Goal: Task Accomplishment & Management: Complete application form

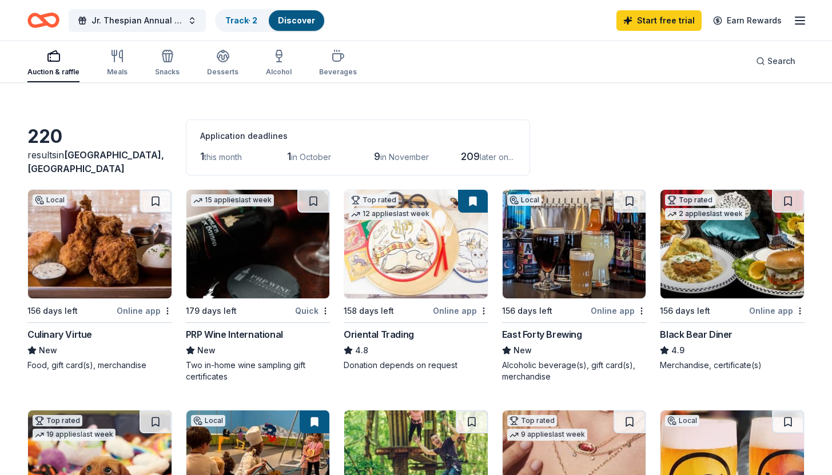
scroll to position [54, 0]
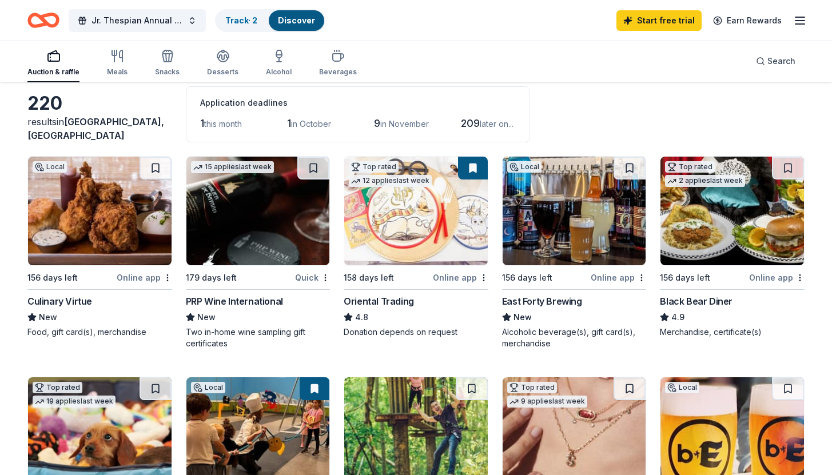
click at [714, 214] on img at bounding box center [731, 211] width 143 height 109
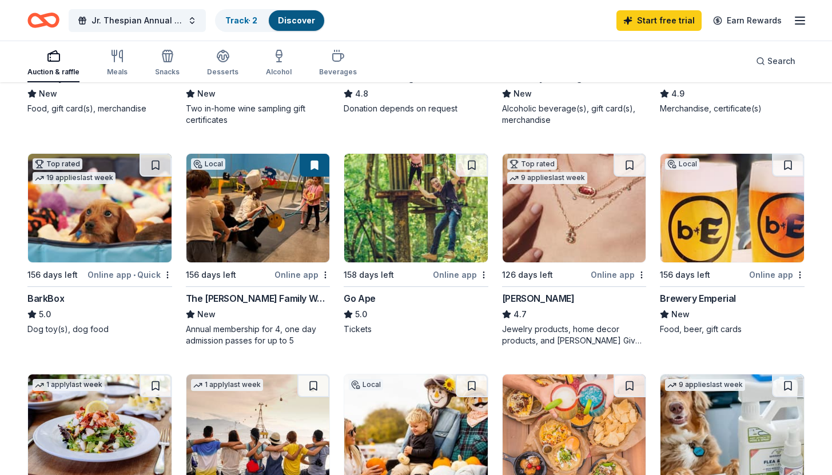
scroll to position [280, 0]
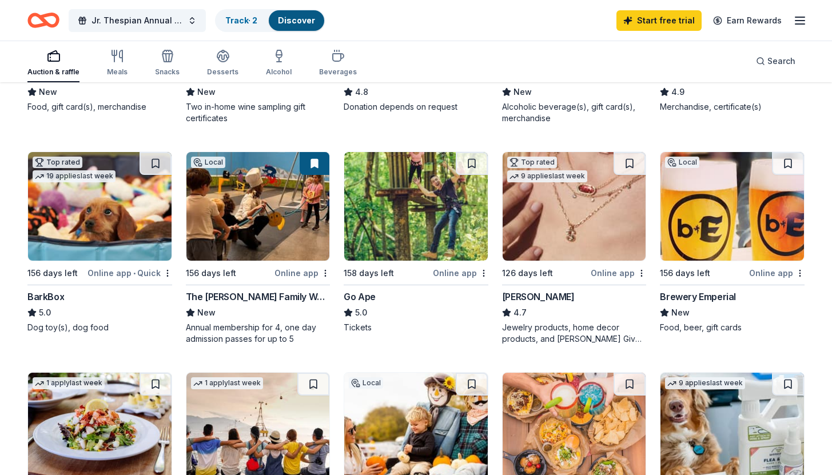
click at [86, 229] on img at bounding box center [99, 206] width 143 height 109
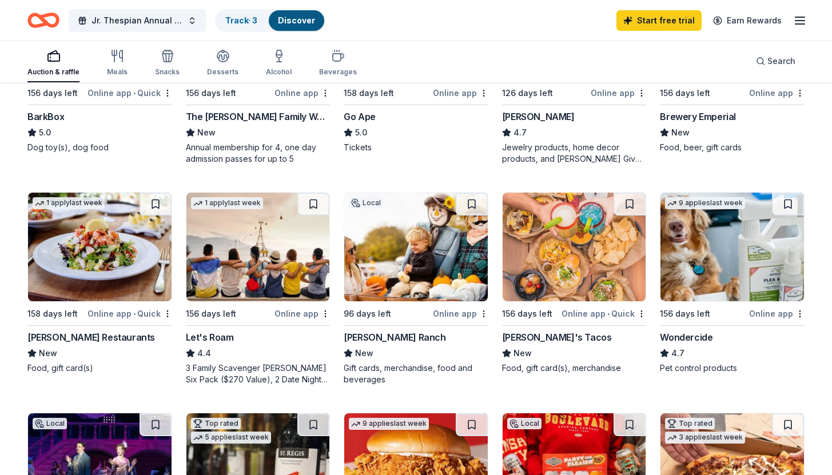
scroll to position [461, 0]
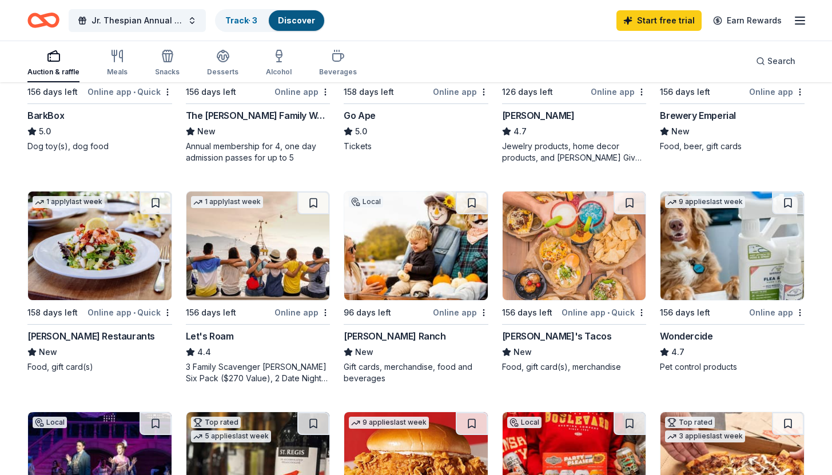
click at [576, 288] on img at bounding box center [574, 246] width 143 height 109
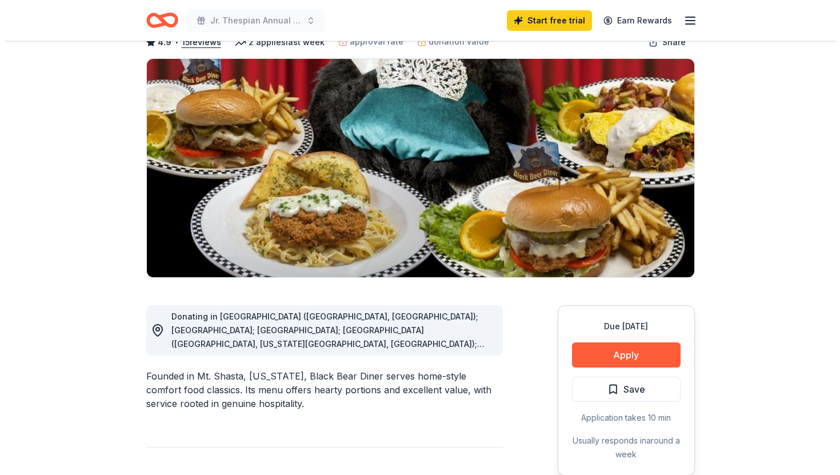
scroll to position [90, 0]
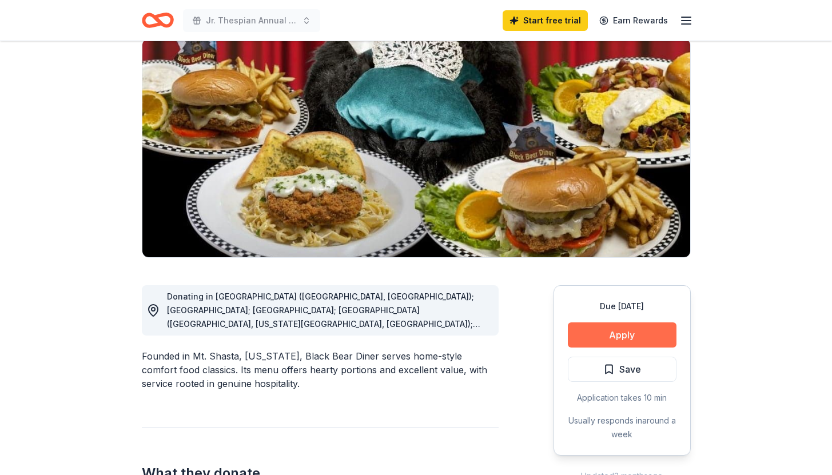
click at [616, 339] on button "Apply" at bounding box center [622, 334] width 109 height 25
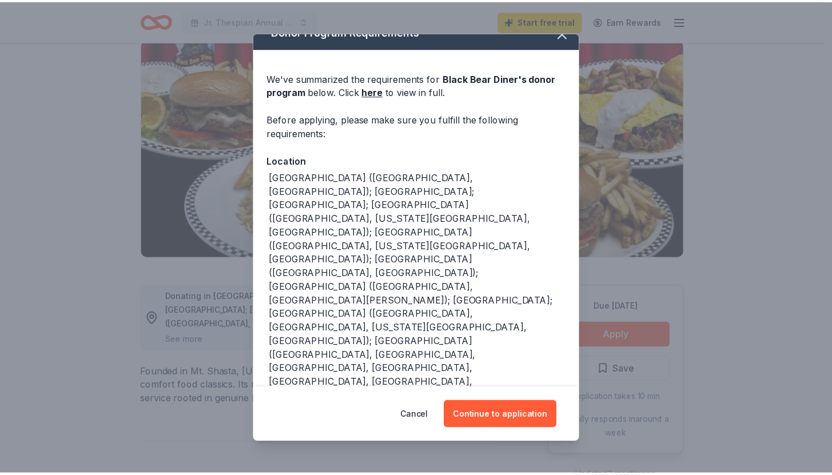
scroll to position [0, 0]
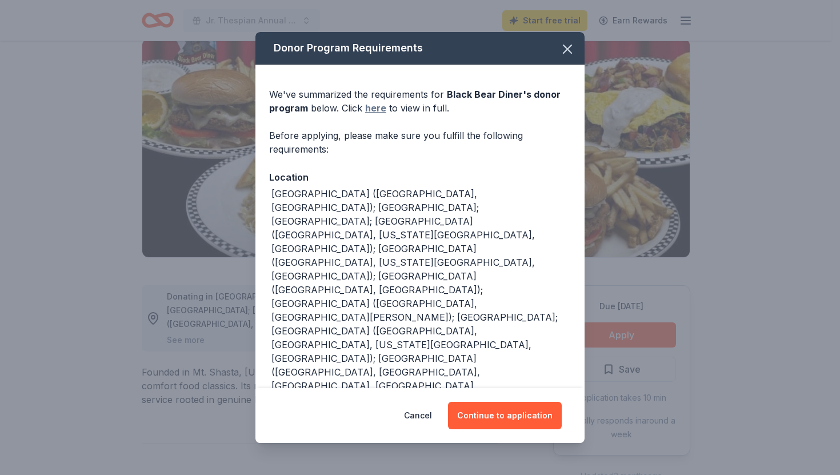
click at [372, 103] on link "here" at bounding box center [375, 108] width 21 height 14
click at [564, 49] on icon "button" at bounding box center [568, 49] width 8 height 8
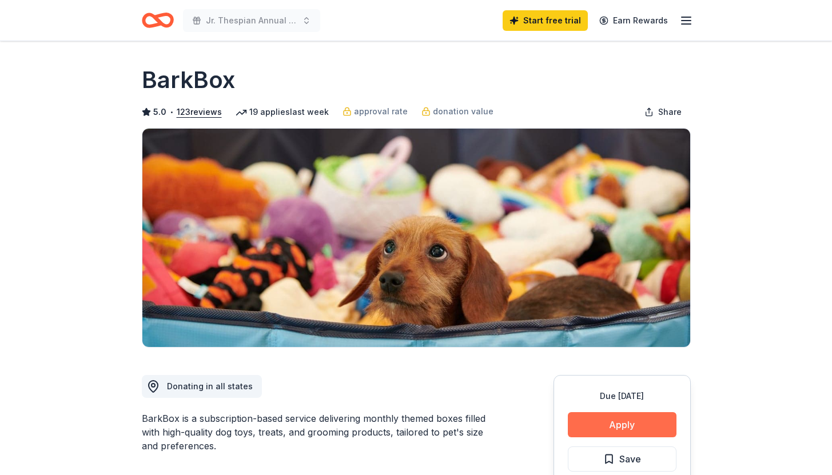
click at [607, 416] on button "Apply" at bounding box center [622, 424] width 109 height 25
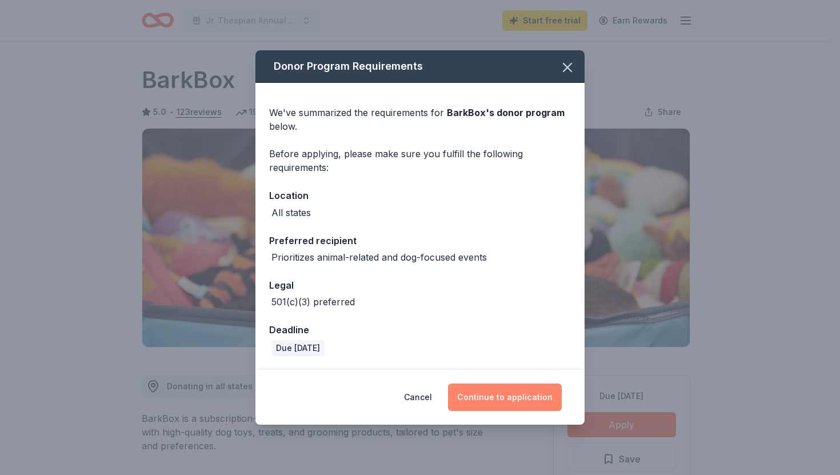
click at [527, 387] on button "Continue to application" at bounding box center [505, 397] width 114 height 27
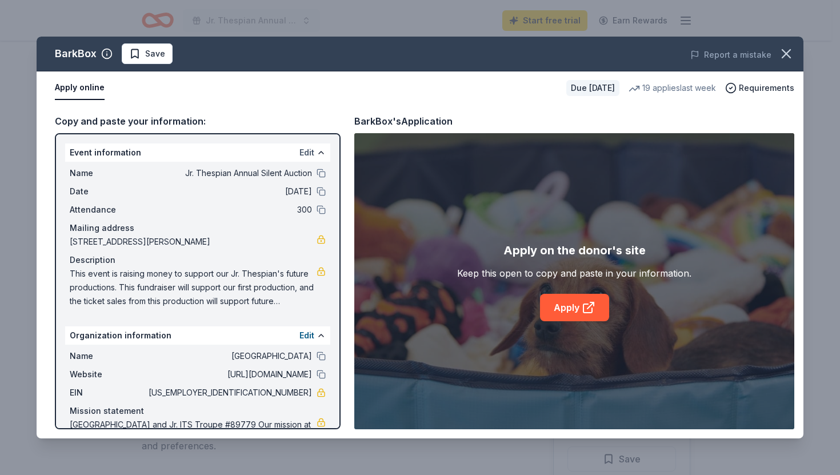
click at [301, 152] on button "Edit" at bounding box center [307, 153] width 15 height 14
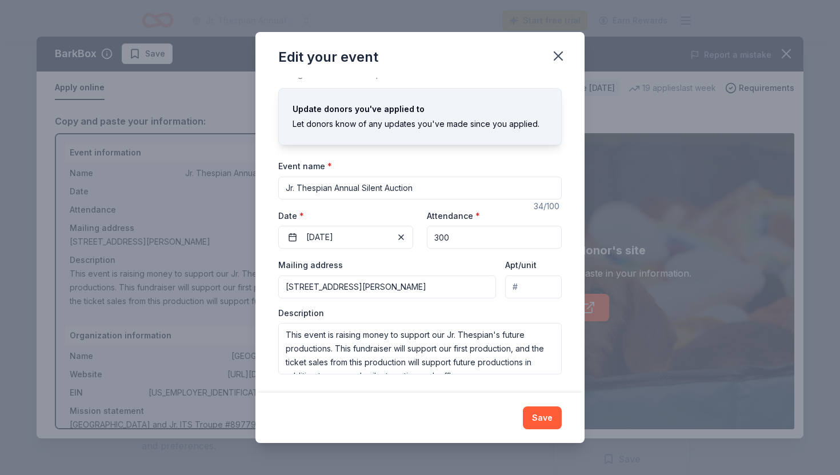
scroll to position [14, 0]
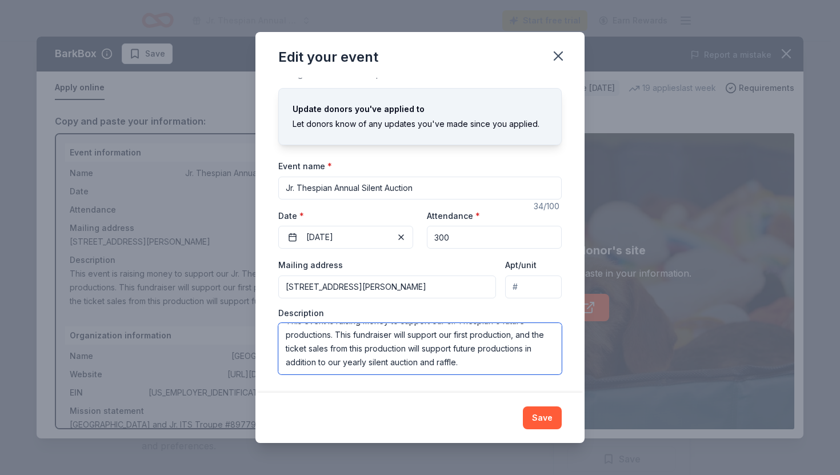
drag, startPoint x: 473, startPoint y: 336, endPoint x: 516, endPoint y: 368, distance: 53.2
click at [516, 368] on textarea "This event is raising money to support our Jr. Thespian's future productions. T…" at bounding box center [420, 348] width 284 height 51
click at [338, 349] on textarea "This event is raising money to support our Jr. Thespian's future productions. T…" at bounding box center [420, 348] width 284 height 51
click at [0, 0] on lt-span "production ," at bounding box center [0, 0] width 0 height 0
type textarea "This event is raising money to support our Jr. Thespian's future productions. T…"
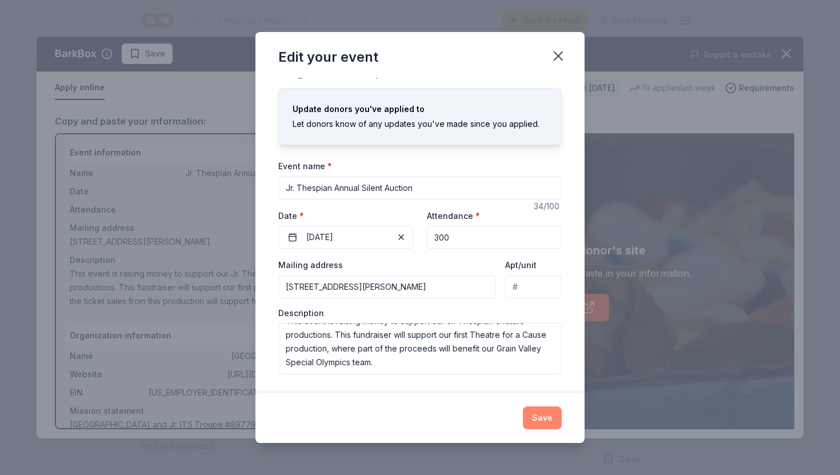
click at [544, 415] on button "Save" at bounding box center [542, 417] width 39 height 23
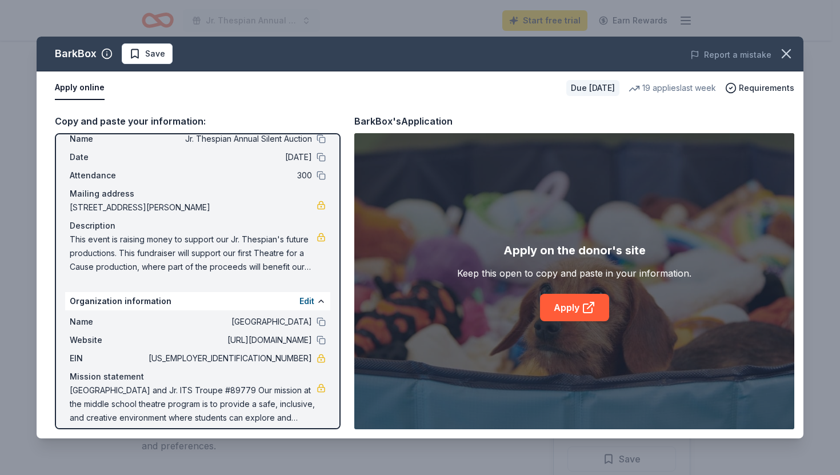
scroll to position [45, 0]
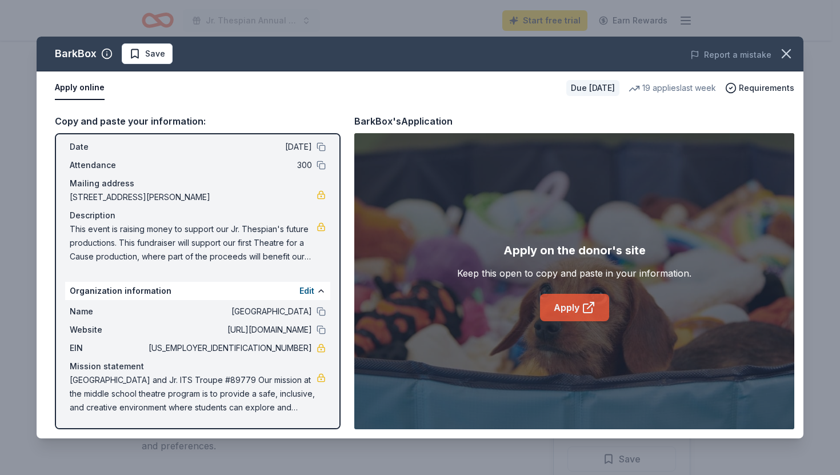
click at [564, 310] on link "Apply" at bounding box center [574, 307] width 69 height 27
drag, startPoint x: 71, startPoint y: 379, endPoint x: 159, endPoint y: 386, distance: 88.4
click at [159, 386] on span "[GEOGRAPHIC_DATA] and Jr. ITS Troupe #89779 Our mission at the middle school th…" at bounding box center [193, 393] width 247 height 41
click at [300, 288] on button "Edit" at bounding box center [307, 291] width 15 height 14
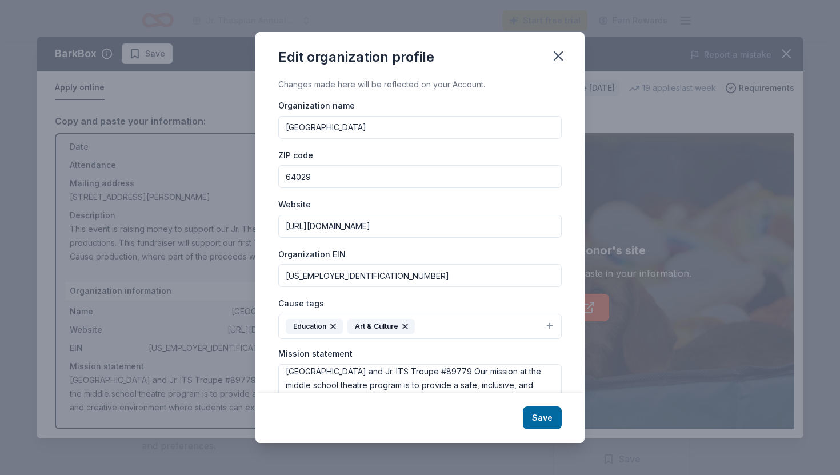
scroll to position [3, 0]
drag, startPoint x: 241, startPoint y: 409, endPoint x: 372, endPoint y: 474, distance: 146.2
click at [372, 474] on div "Edit organization profile Changes made here will be reflected on your Account. …" at bounding box center [420, 237] width 840 height 475
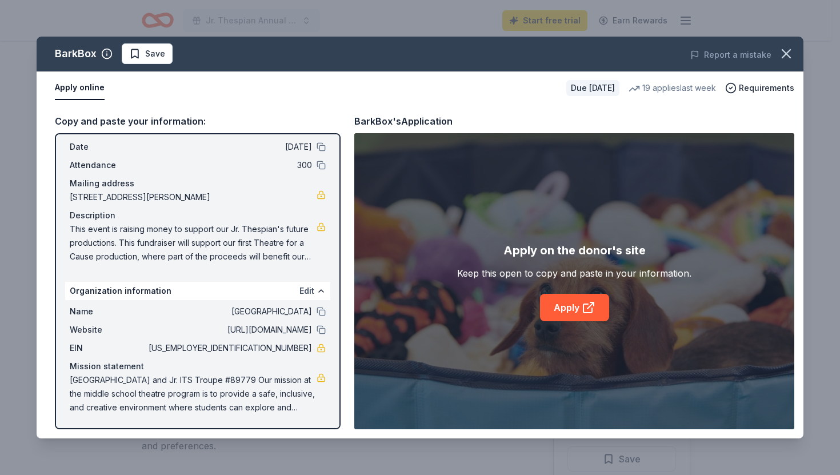
click at [300, 291] on button "Edit" at bounding box center [307, 291] width 15 height 14
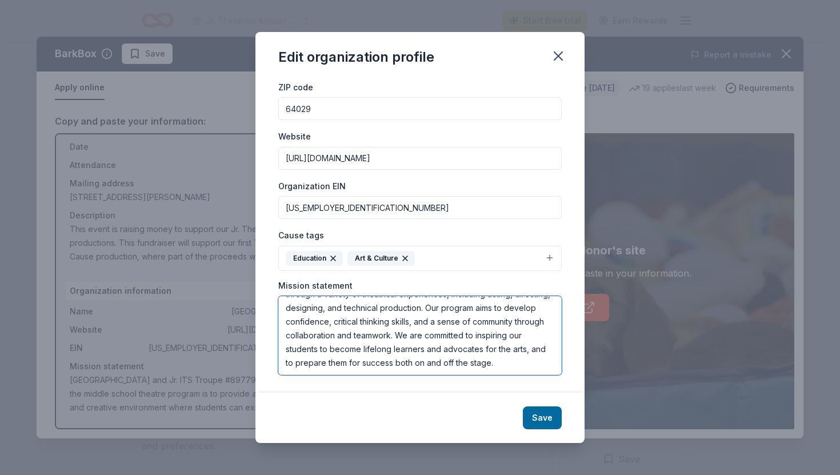
scroll to position [110, 0]
drag, startPoint x: 287, startPoint y: 307, endPoint x: 465, endPoint y: 403, distance: 202.1
click at [465, 403] on div "Edit organization profile Changes made here will be reflected on your Account. …" at bounding box center [420, 237] width 329 height 411
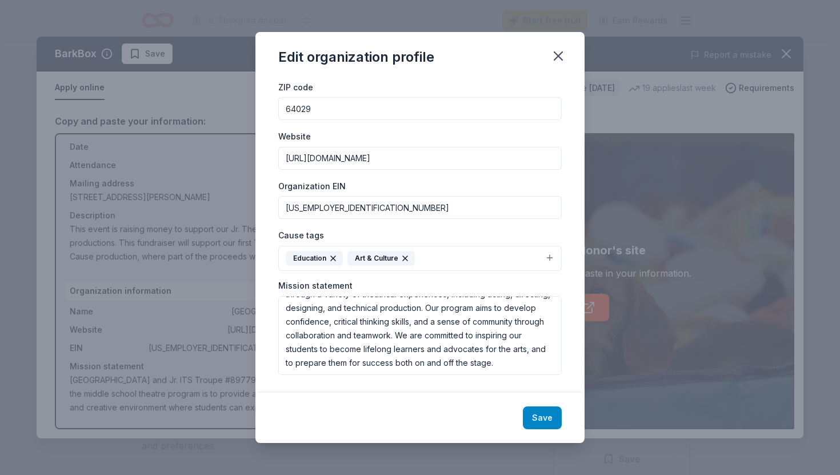
click at [542, 421] on button "Save" at bounding box center [542, 417] width 39 height 23
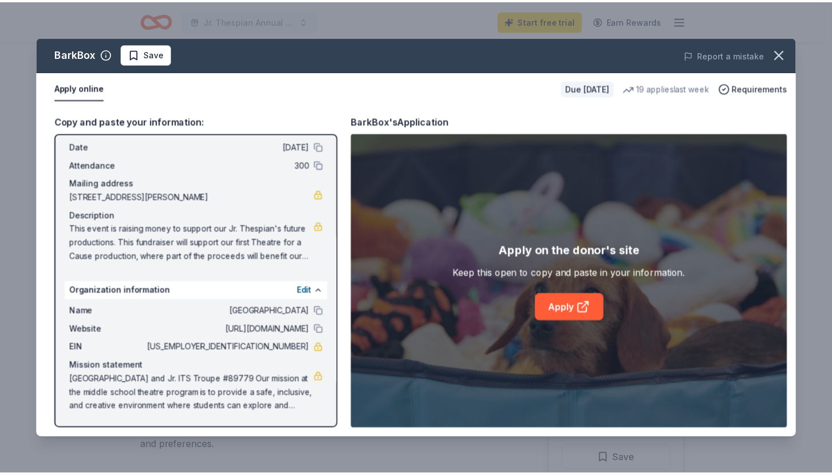
scroll to position [0, 0]
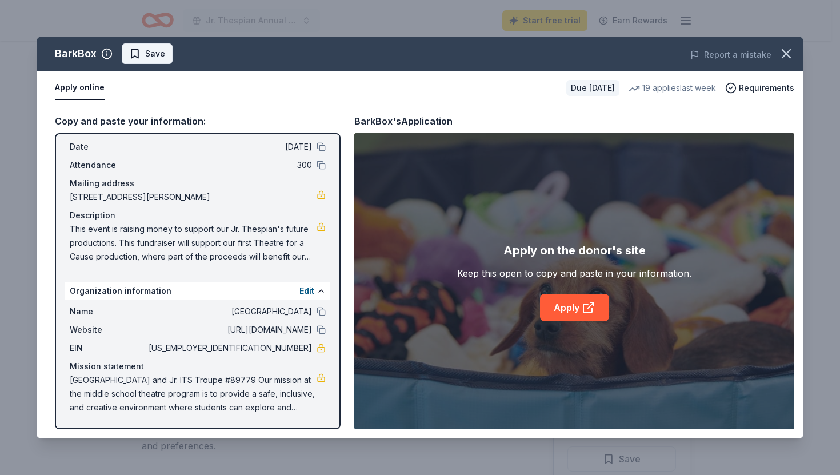
click at [146, 50] on span "Save" at bounding box center [155, 54] width 20 height 14
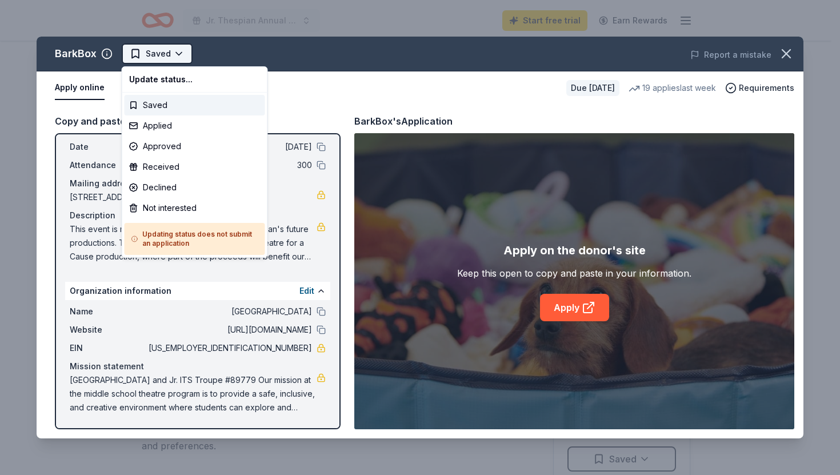
click at [169, 50] on html "Jr. Thespian Annual Silent Auction Start free trial Earn Rewards Due [DATE] Sha…" at bounding box center [420, 237] width 840 height 475
click at [139, 125] on div "Applied" at bounding box center [195, 125] width 141 height 21
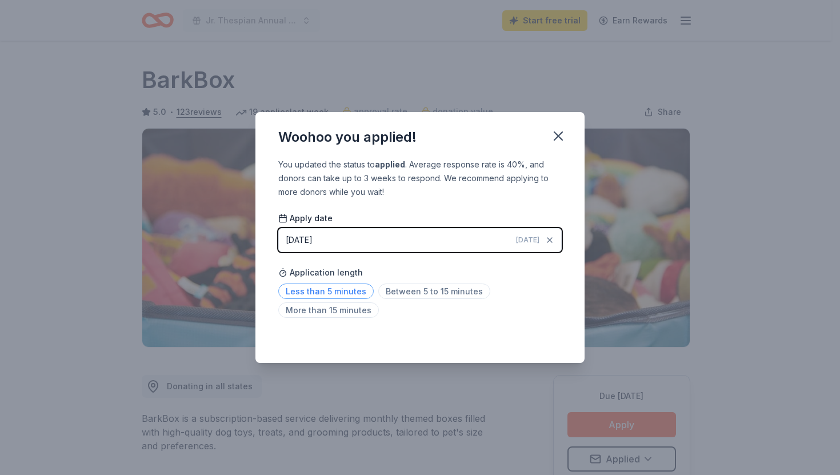
click at [340, 293] on span "Less than 5 minutes" at bounding box center [325, 291] width 95 height 15
click at [556, 131] on icon "button" at bounding box center [559, 136] width 16 height 16
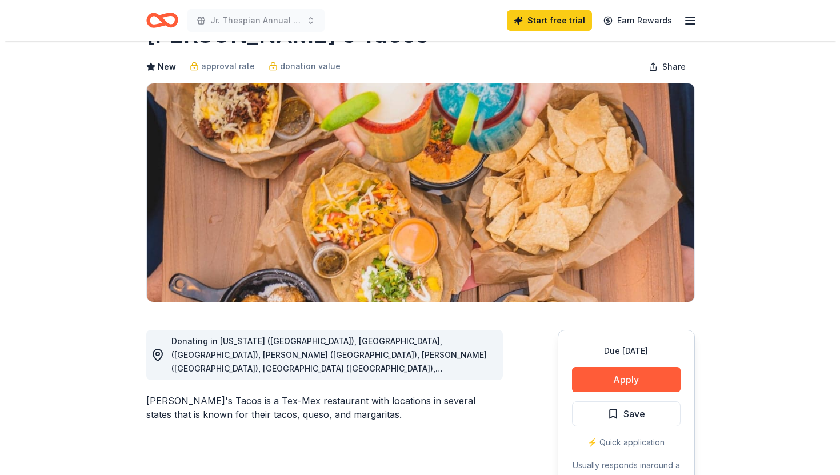
scroll to position [47, 0]
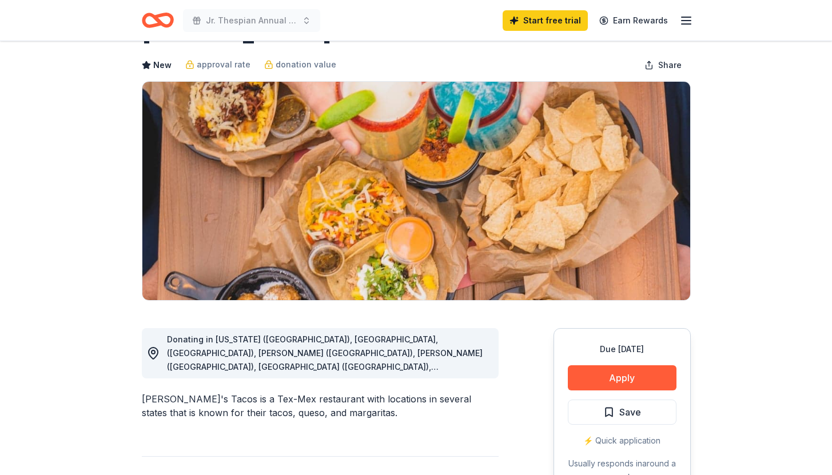
click at [449, 362] on span "Donating in Arkansas (AR), Fayetteville, (AR), Rogers (AR), Gilbert (AZ), Phoen…" at bounding box center [325, 442] width 316 height 216
click at [638, 380] on button "Apply" at bounding box center [622, 377] width 109 height 25
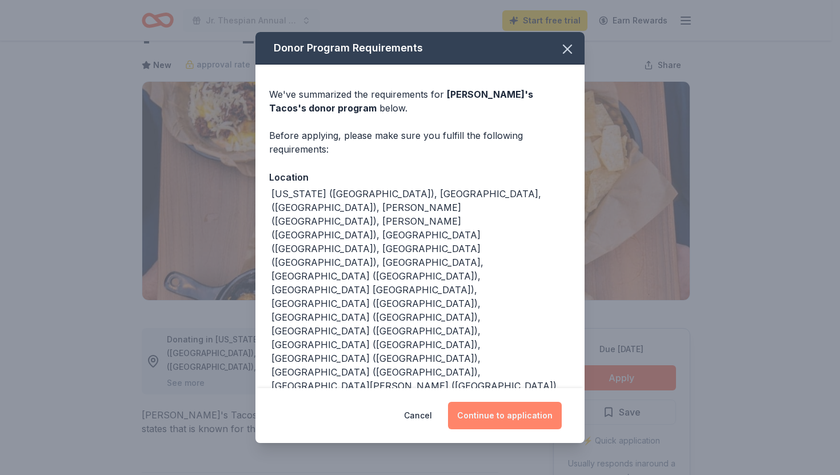
click at [531, 402] on button "Continue to application" at bounding box center [505, 415] width 114 height 27
